Goal: Information Seeking & Learning: Check status

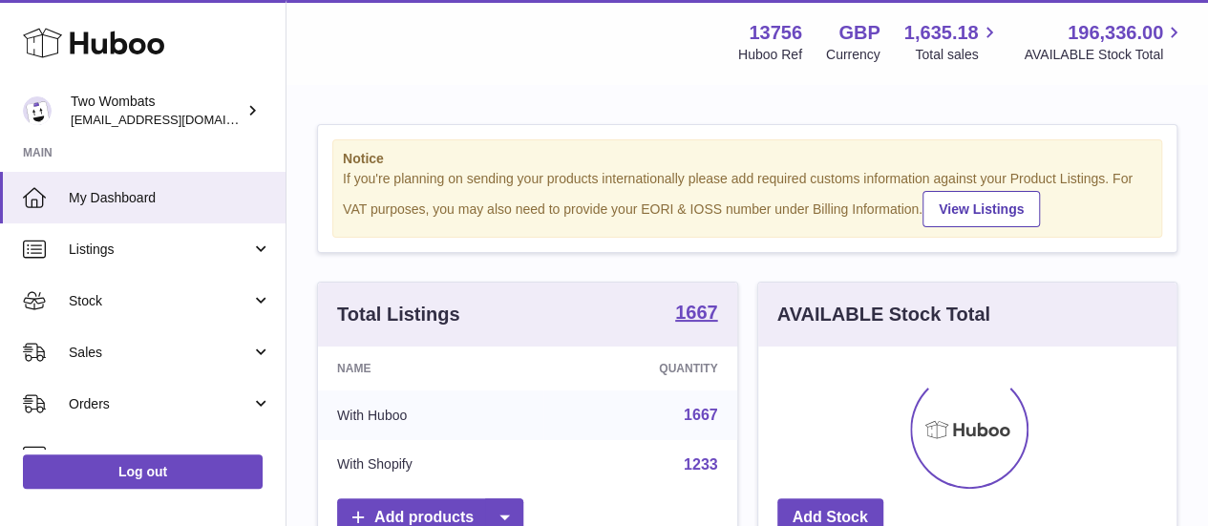
scroll to position [298, 418]
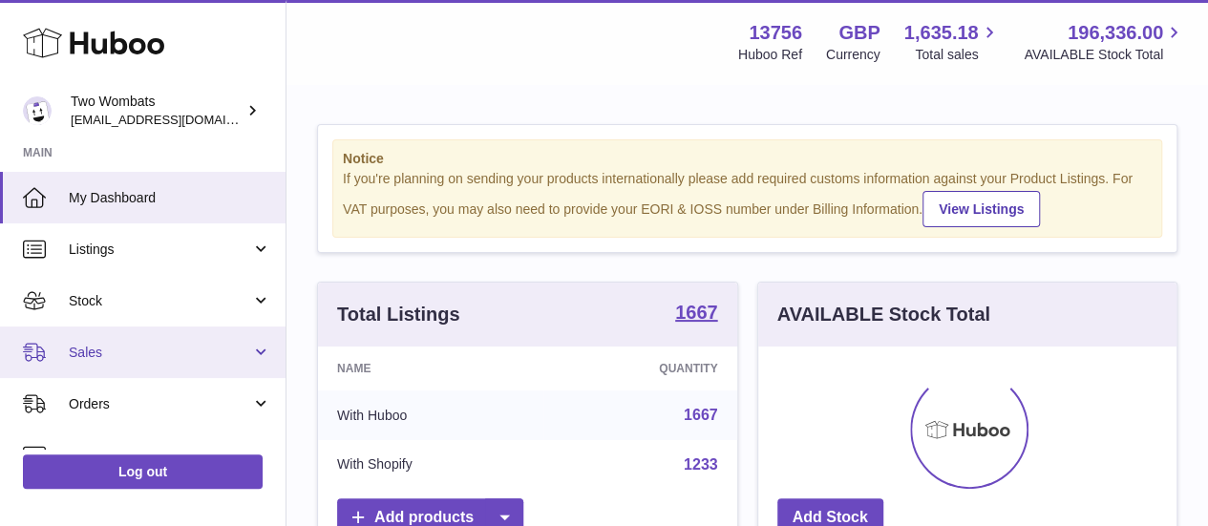
click at [142, 349] on span "Sales" at bounding box center [160, 353] width 182 height 18
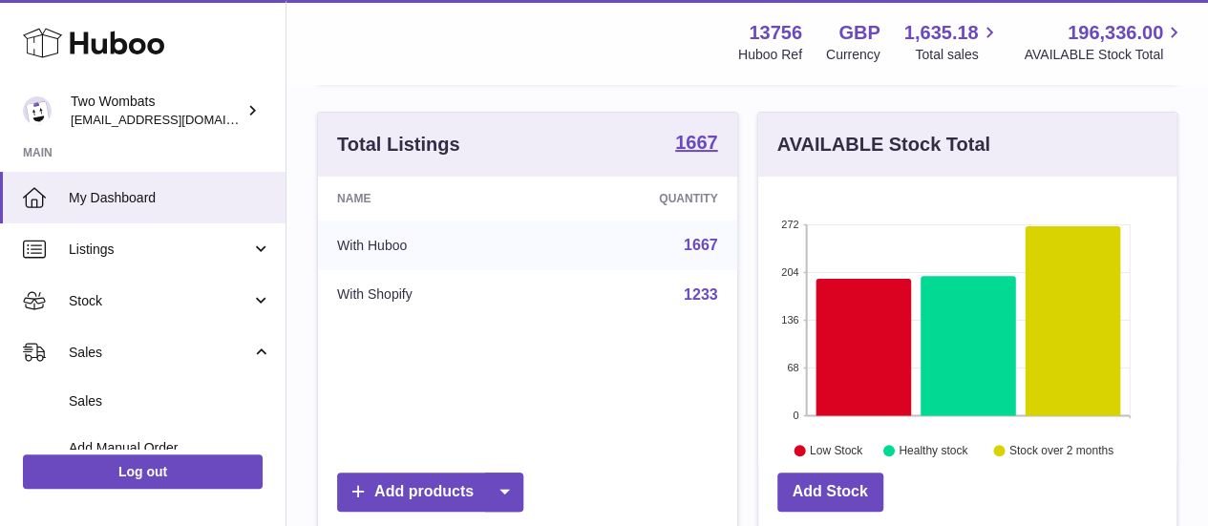
scroll to position [176, 0]
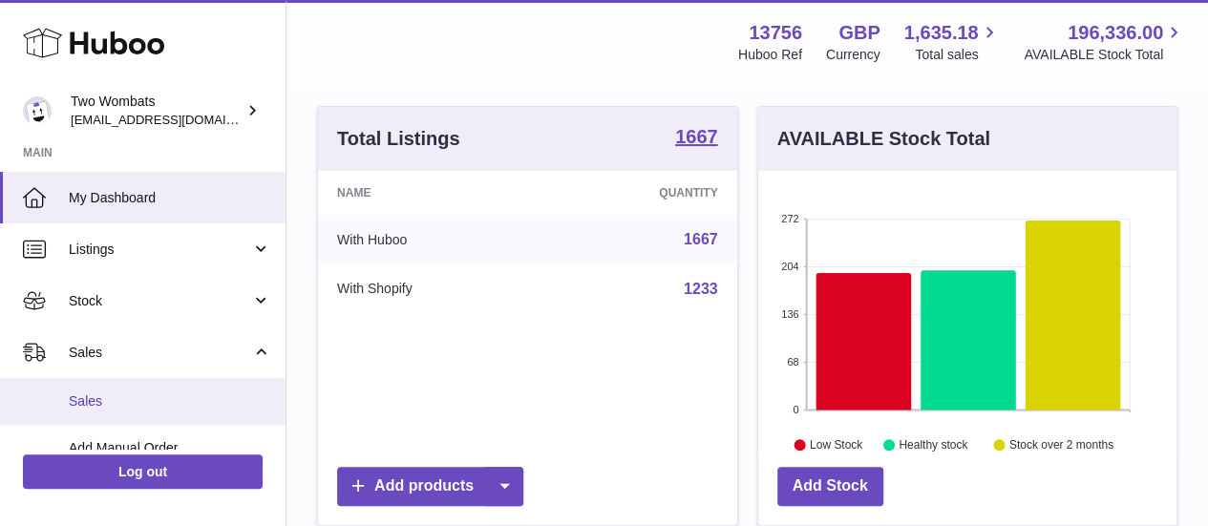
click at [180, 395] on span "Sales" at bounding box center [170, 402] width 203 height 18
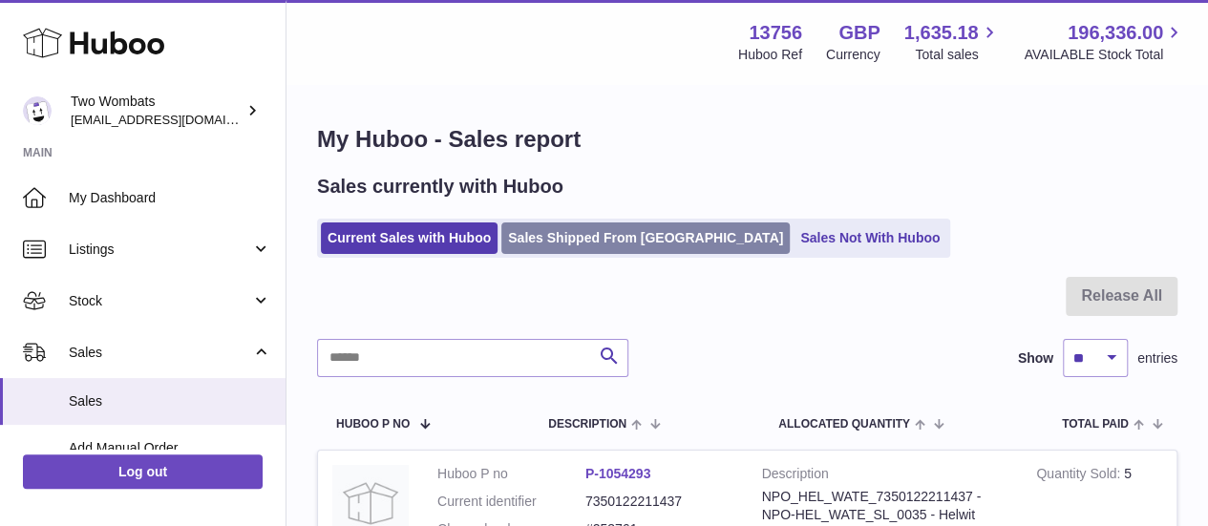
click at [560, 226] on link "Sales Shipped From [GEOGRAPHIC_DATA]" at bounding box center [645, 239] width 288 height 32
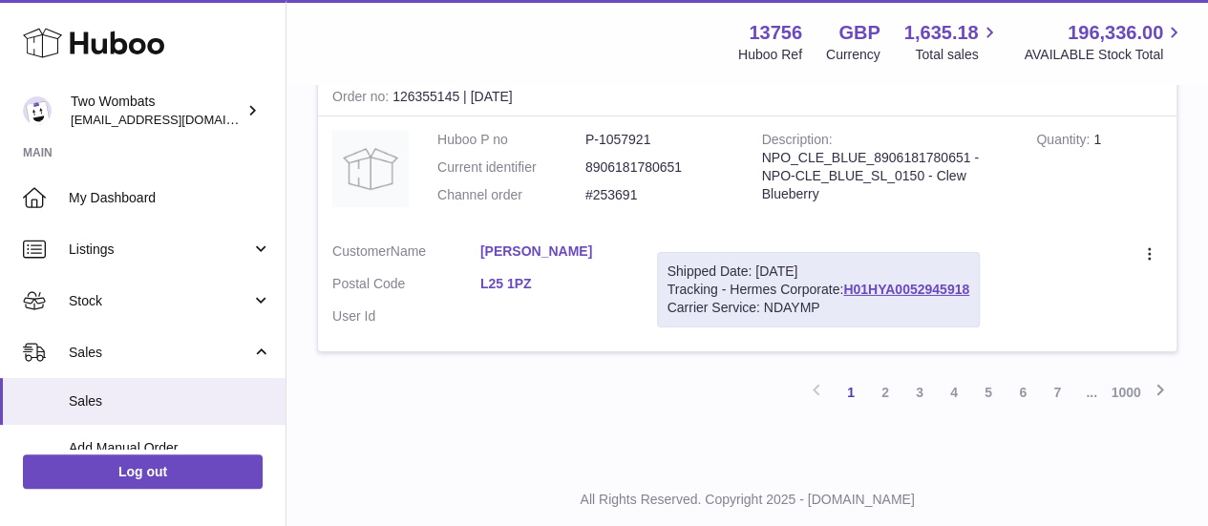
scroll to position [3058, 0]
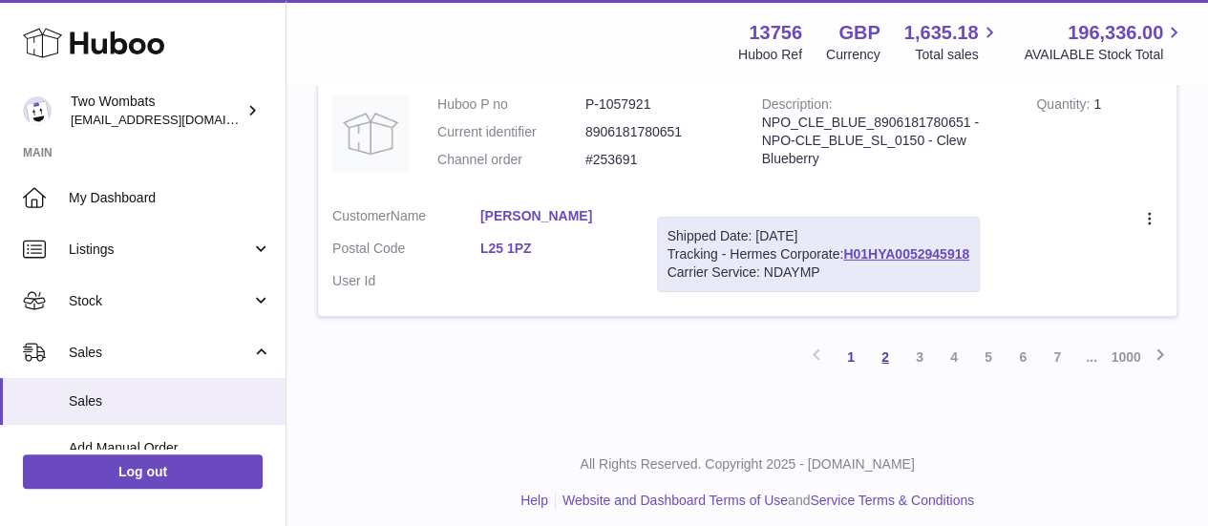
click at [885, 355] on link "2" at bounding box center [885, 357] width 34 height 34
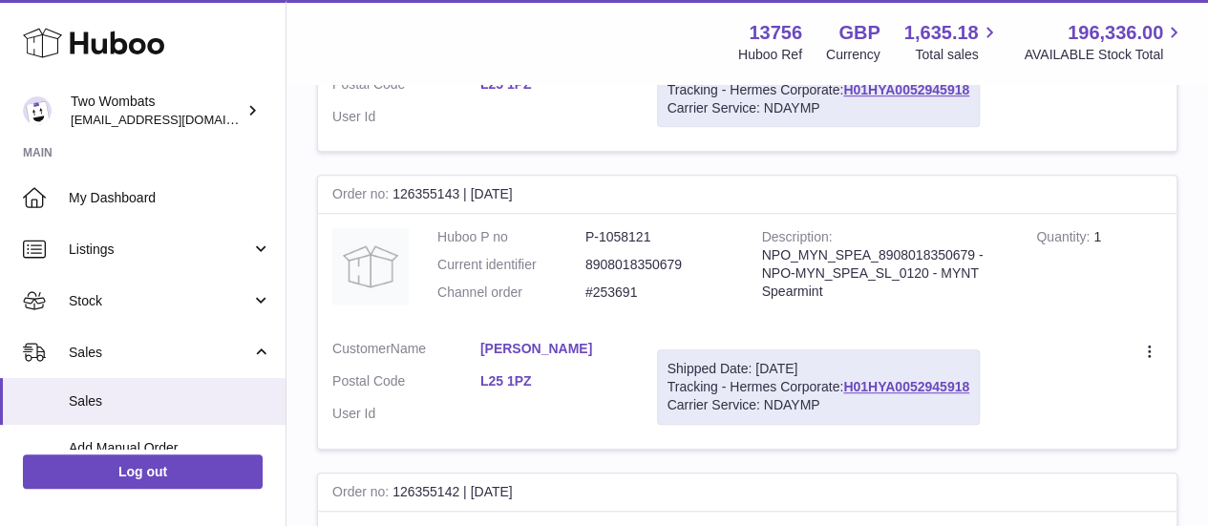
scroll to position [474, 0]
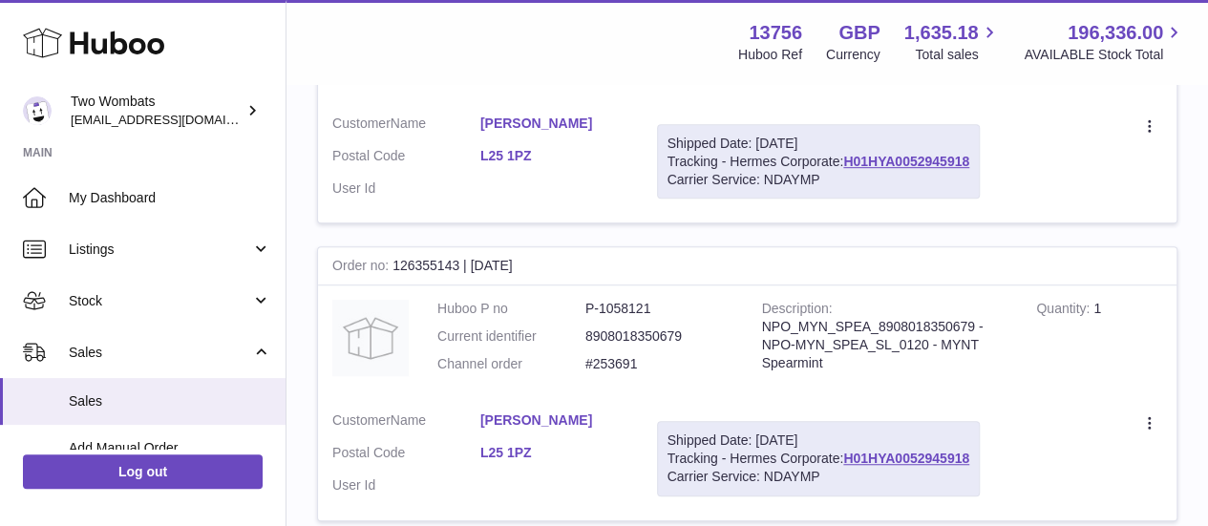
click at [627, 303] on dd "P-1058121" at bounding box center [660, 309] width 148 height 18
copy dd "1058121"
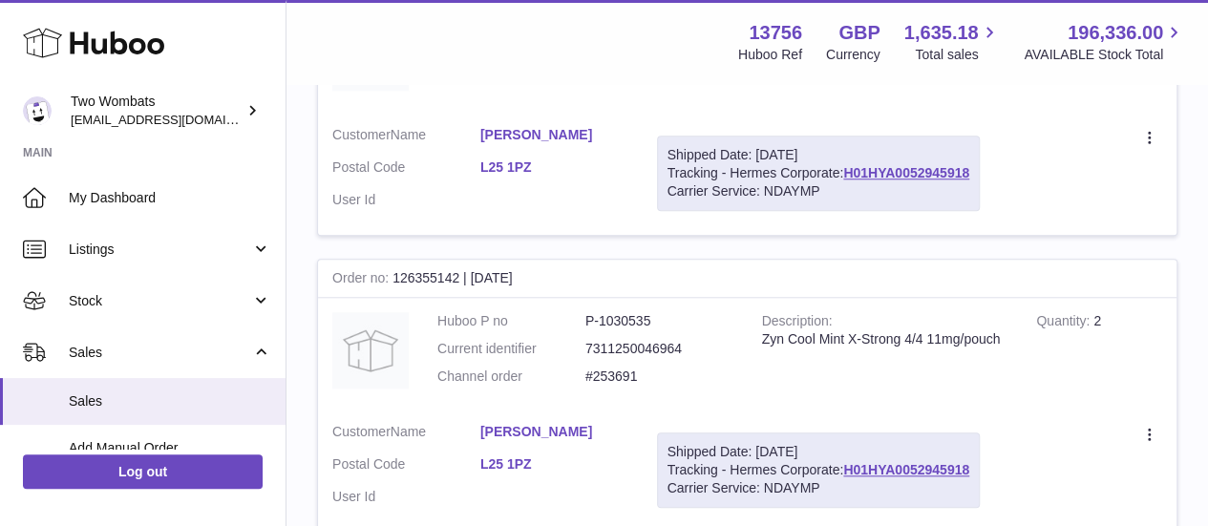
scroll to position [760, 0]
click at [630, 316] on dd "P-1030535" at bounding box center [660, 320] width 148 height 18
copy dd "1030535"
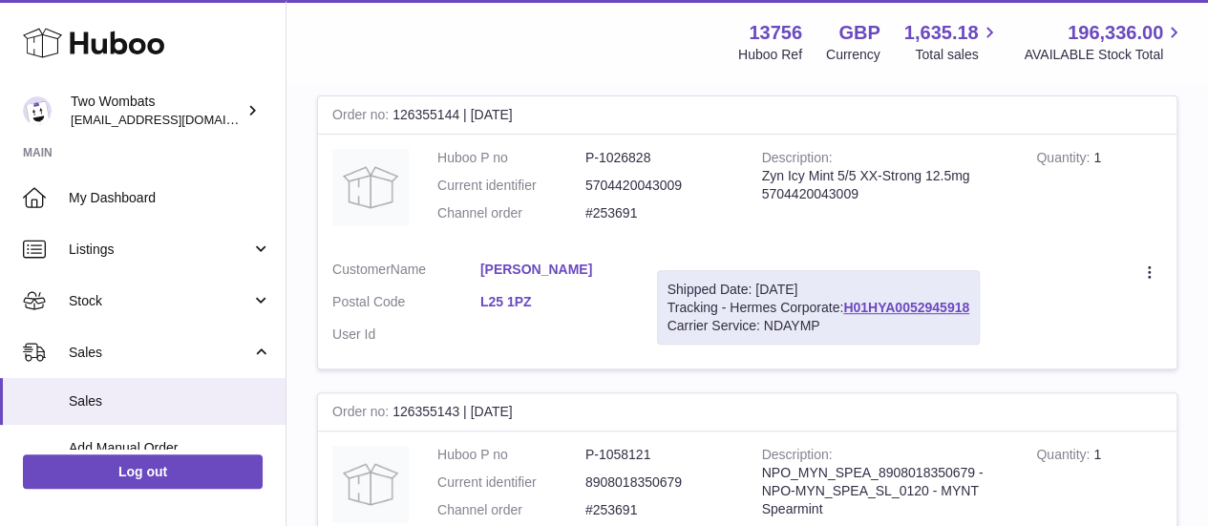
scroll to position [0, 0]
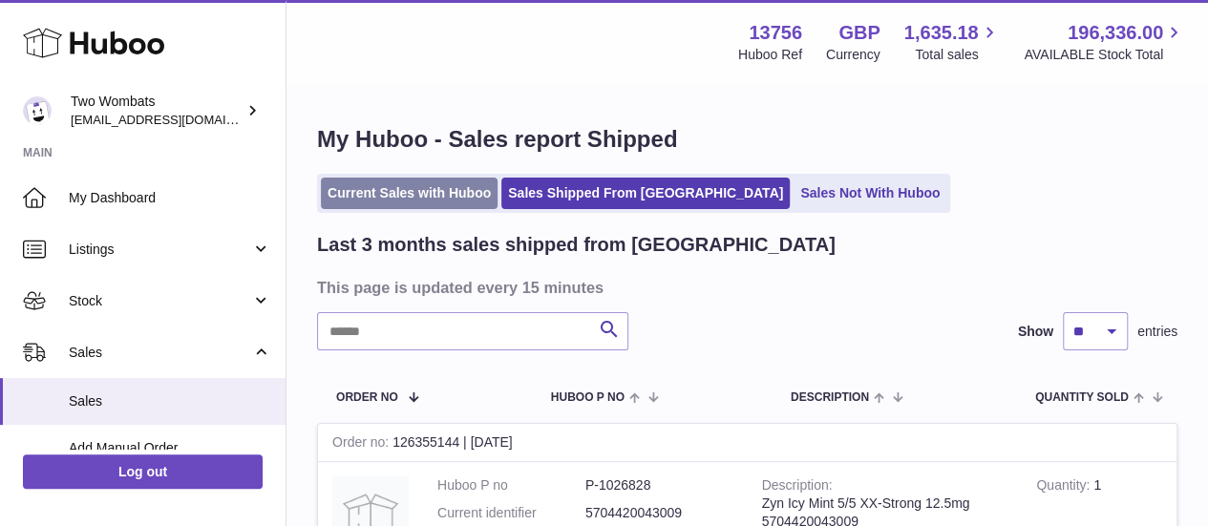
click at [429, 181] on link "Current Sales with Huboo" at bounding box center [409, 194] width 177 height 32
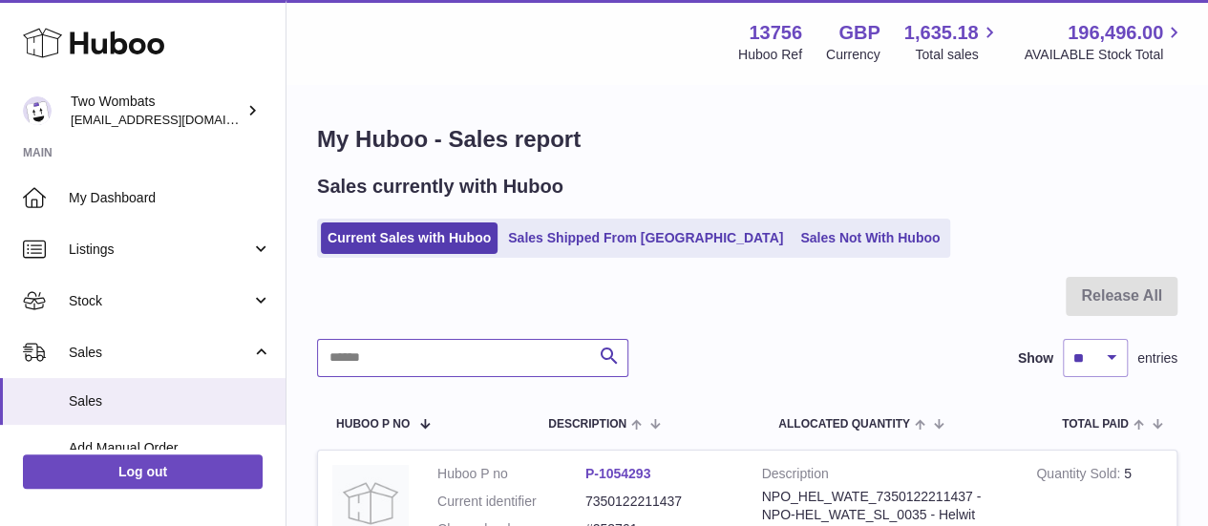
click at [448, 340] on input "text" at bounding box center [472, 358] width 311 height 38
type input "******"
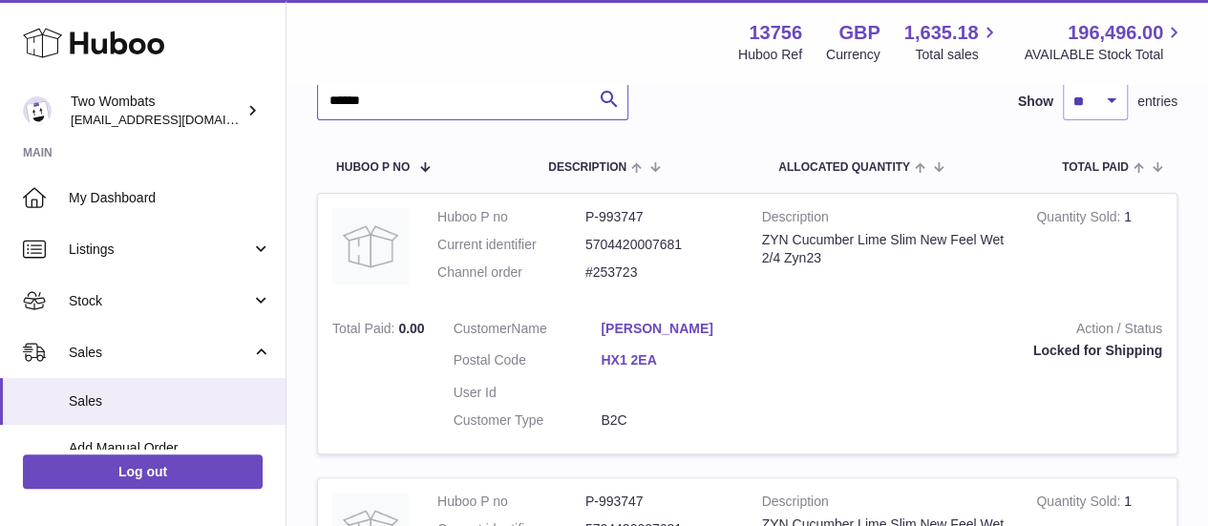
scroll to position [258, 0]
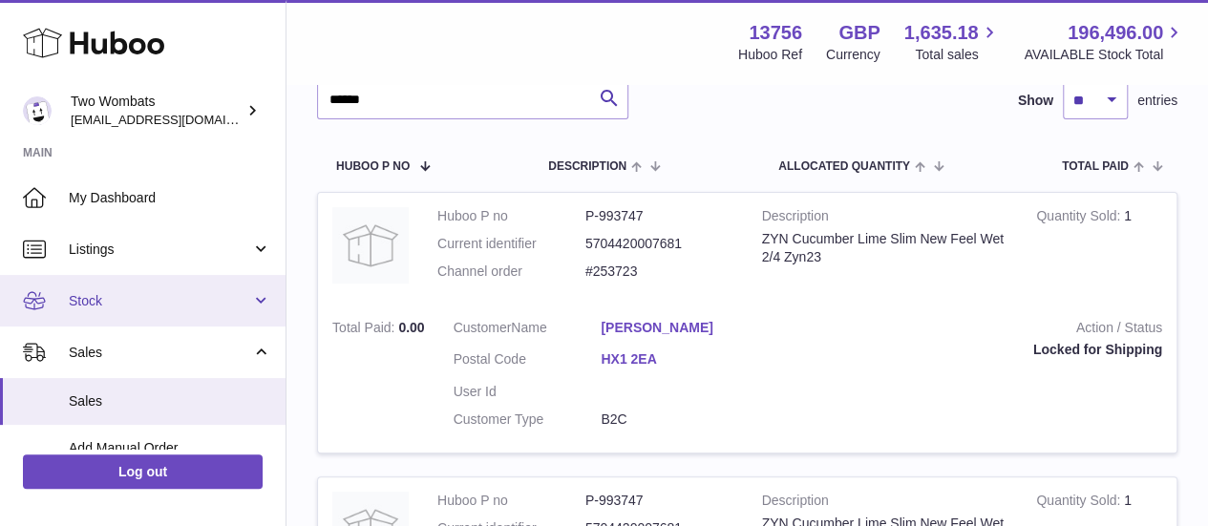
click at [143, 312] on link "Stock" at bounding box center [143, 301] width 286 height 52
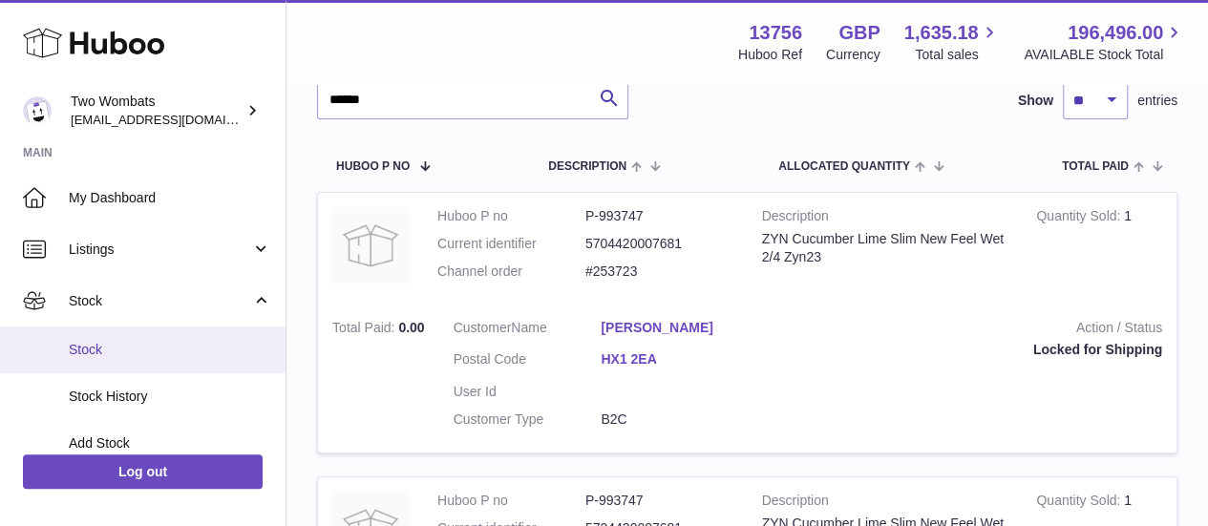
click at [189, 346] on span "Stock" at bounding box center [170, 350] width 203 height 18
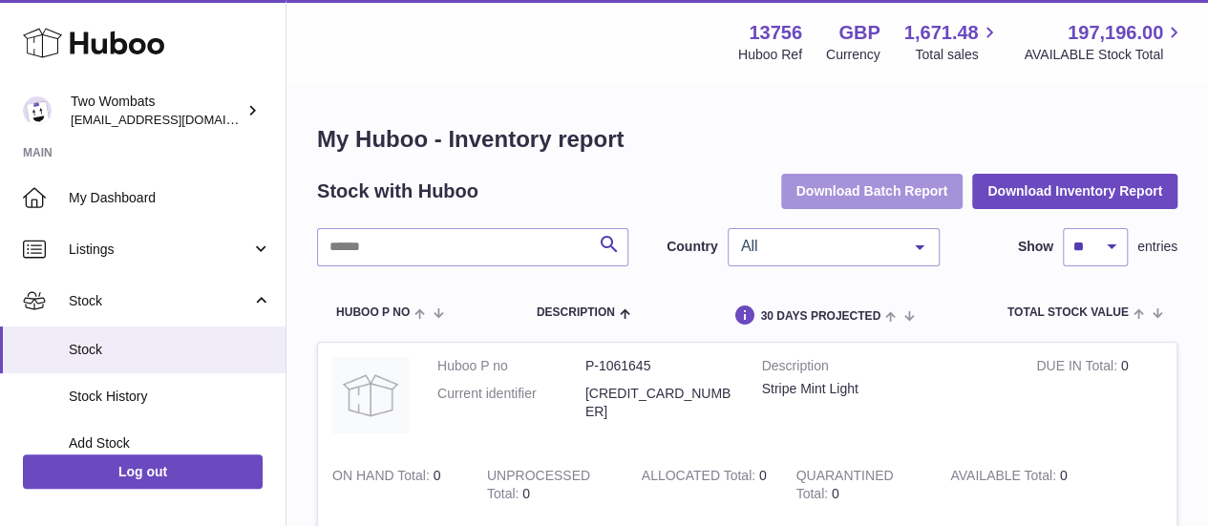
click at [837, 194] on button "Download Batch Report" at bounding box center [872, 191] width 182 height 34
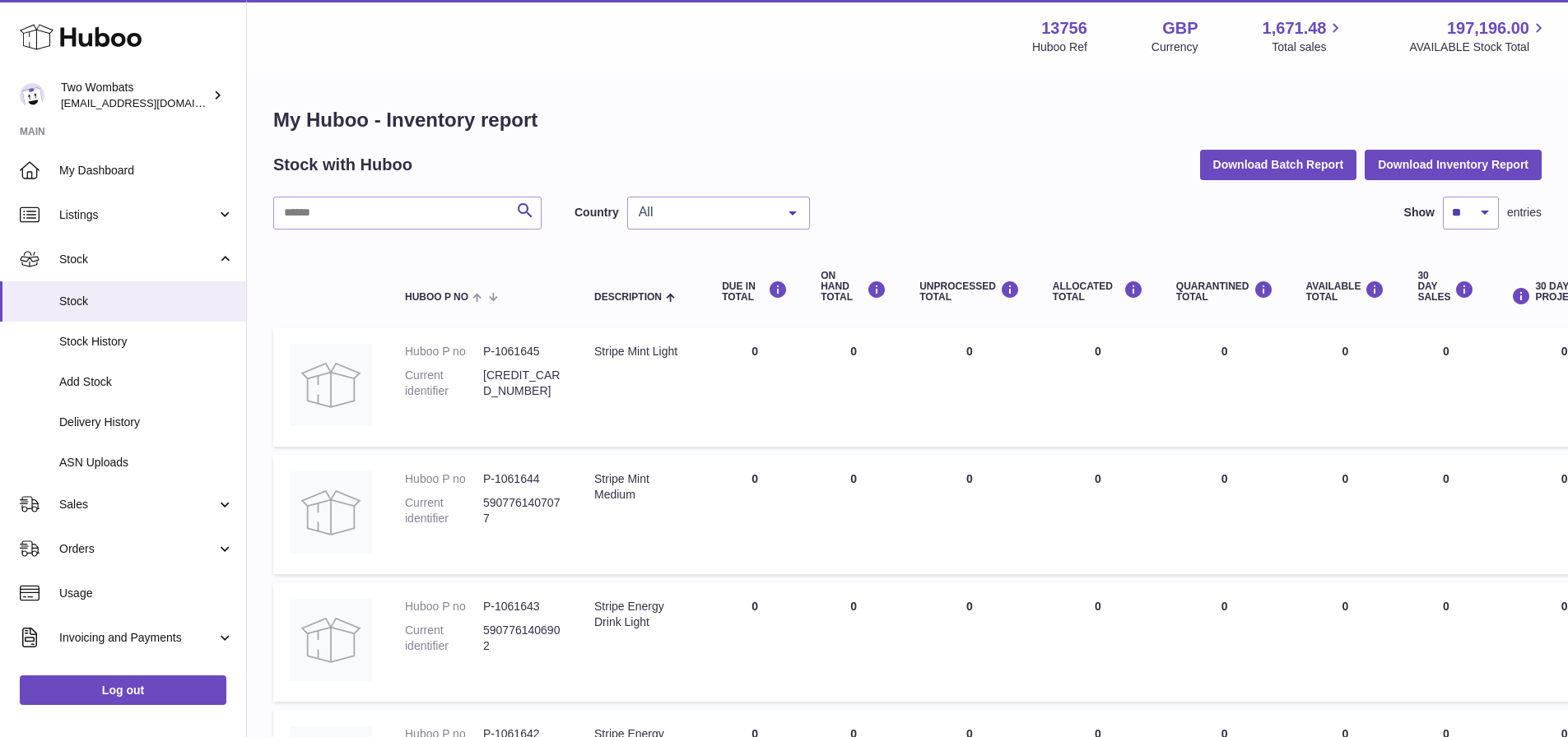
click at [754, 113] on h1 "My Huboo - Inventory report" at bounding box center [907, 120] width 1268 height 27
